Goal: Information Seeking & Learning: Learn about a topic

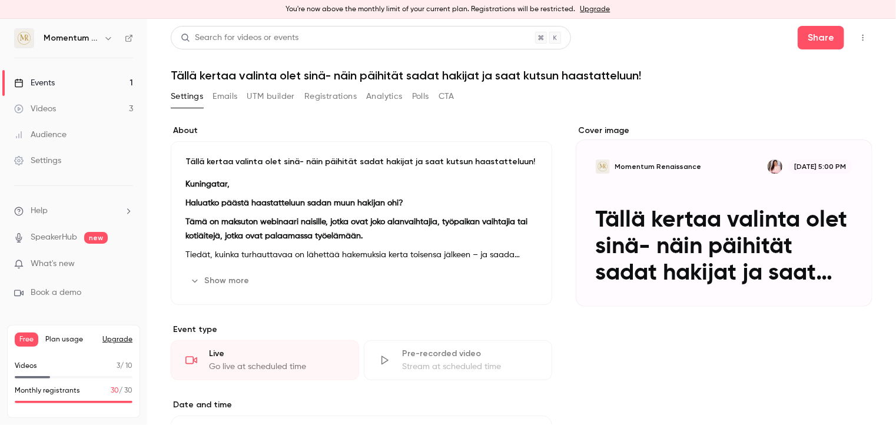
click at [44, 86] on div "Events" at bounding box center [34, 83] width 41 height 12
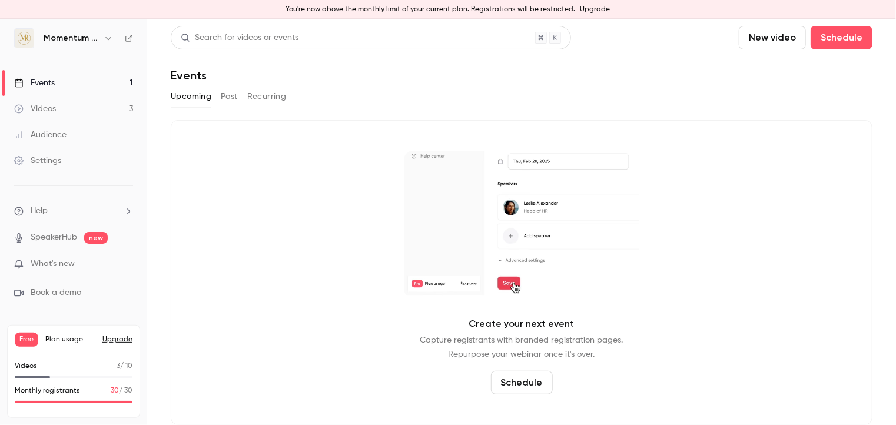
click at [57, 87] on link "Events 1" at bounding box center [73, 83] width 147 height 26
click at [234, 95] on button "Past" at bounding box center [229, 96] width 17 height 19
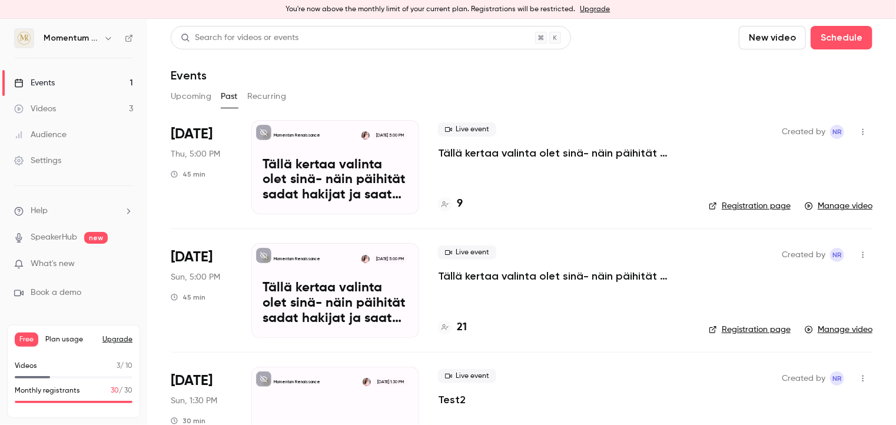
click at [366, 183] on p "Tällä kertaa valinta olet sinä- näin päihität sadat hakijat ja saat kutsun haas…" at bounding box center [335, 180] width 145 height 45
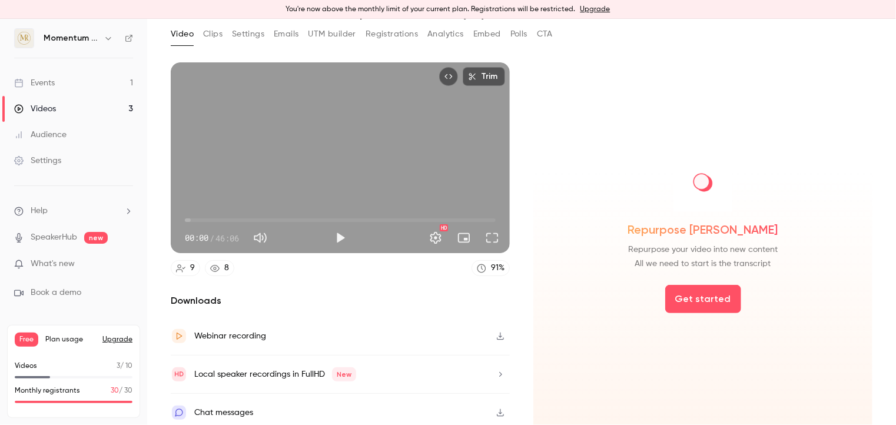
scroll to position [66, 0]
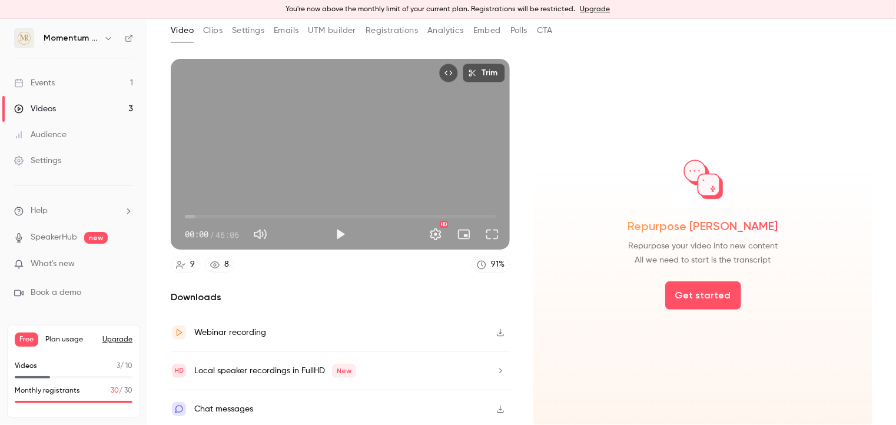
click at [443, 34] on button "Analytics" at bounding box center [445, 30] width 36 height 19
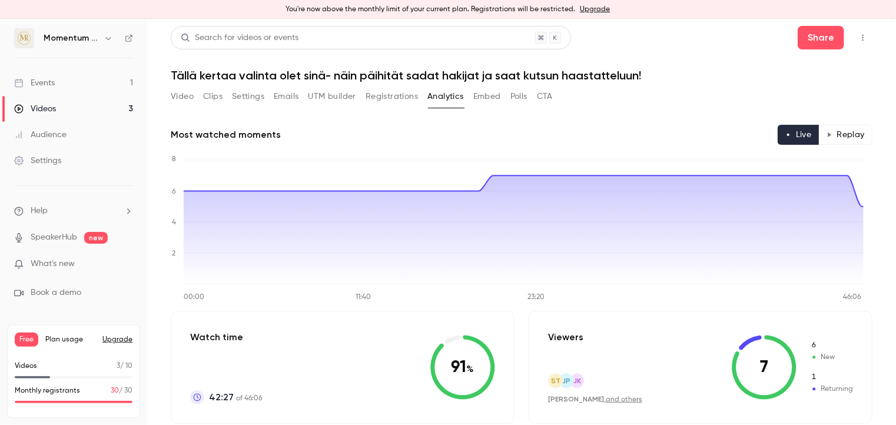
click at [287, 99] on button "Emails" at bounding box center [286, 96] width 25 height 19
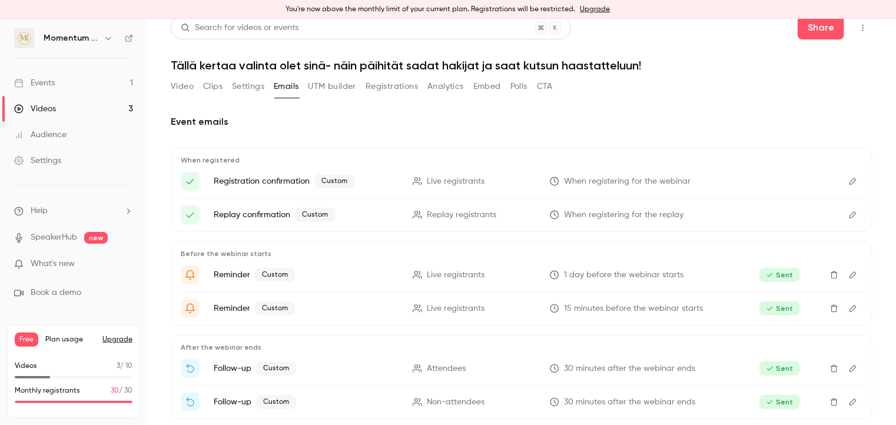
scroll to position [13, 0]
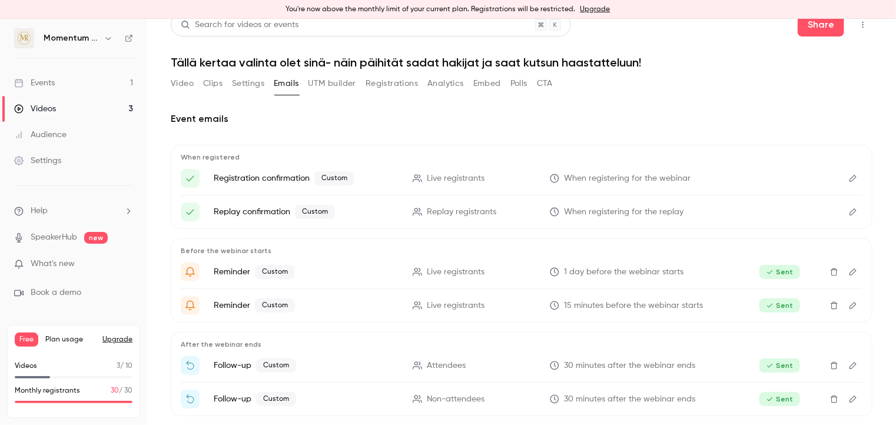
click at [247, 87] on button "Settings" at bounding box center [248, 83] width 32 height 19
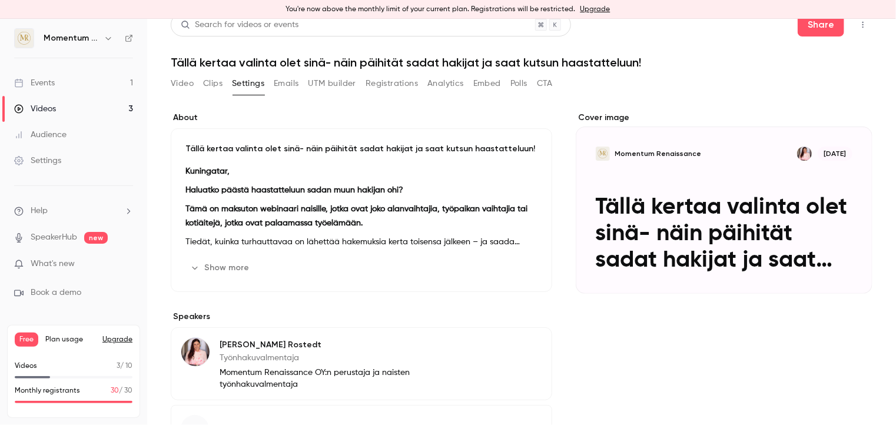
click at [211, 84] on button "Clips" at bounding box center [212, 83] width 19 height 19
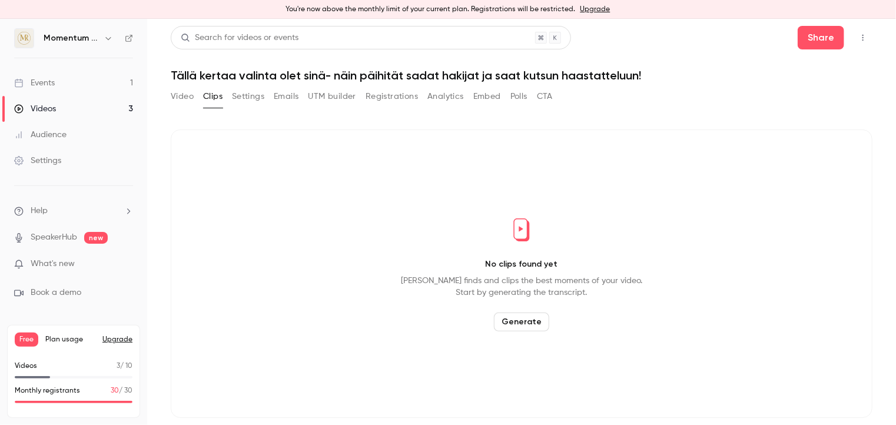
click at [340, 98] on button "UTM builder" at bounding box center [332, 96] width 48 height 19
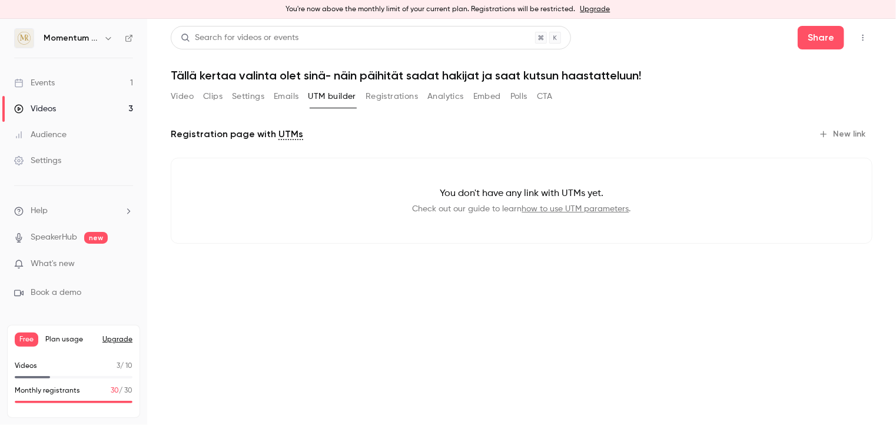
click at [381, 99] on button "Registrations" at bounding box center [392, 96] width 52 height 19
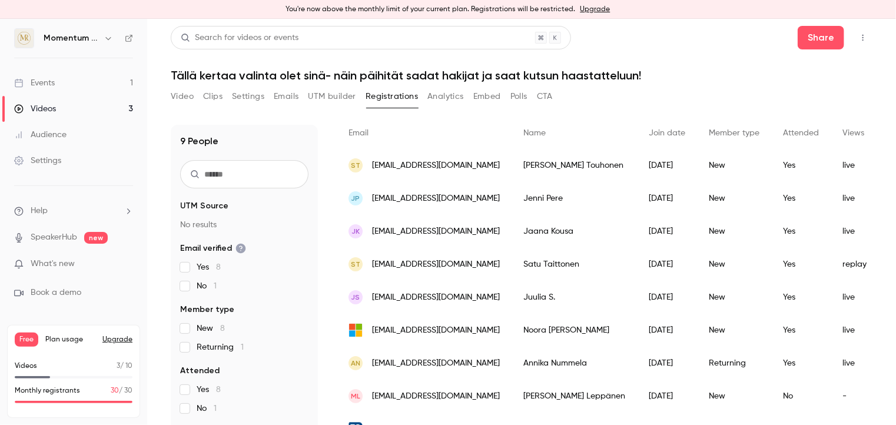
scroll to position [110, 0]
